Goal: Obtain resource: Obtain resource

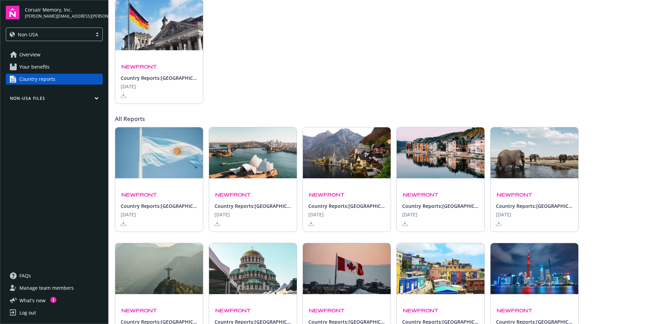
scroll to position [79, 0]
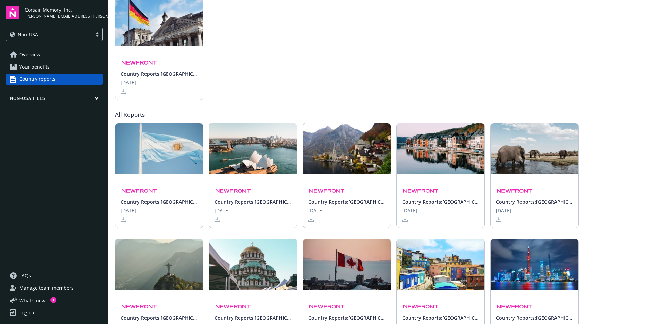
click at [217, 220] on polygon at bounding box center [217, 219] width 3 height 4
